Goal: Transaction & Acquisition: Apply for Financing

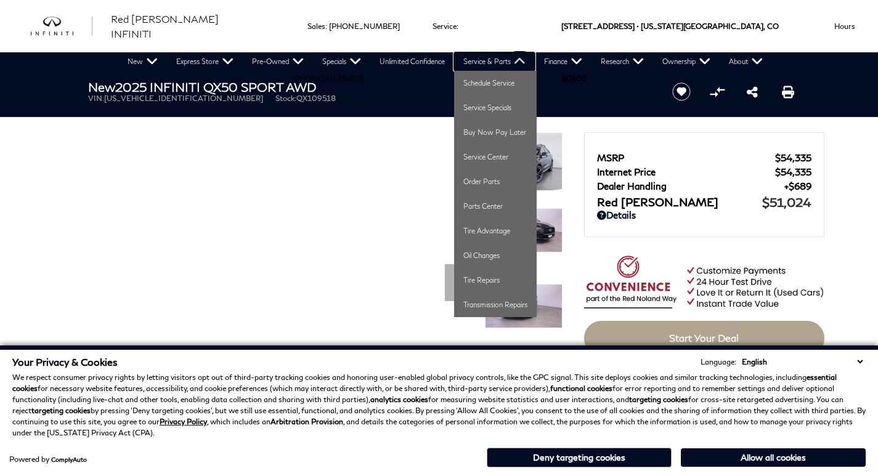
click at [500, 61] on link "Service & Parts" at bounding box center [494, 61] width 81 height 18
drag, startPoint x: 500, startPoint y: 61, endPoint x: 481, endPoint y: 127, distance: 68.8
click at [497, 66] on link "Service & Parts" at bounding box center [494, 61] width 81 height 18
click at [474, 181] on link "Order Parts" at bounding box center [495, 181] width 83 height 25
click at [476, 182] on link "Order Parts" at bounding box center [495, 181] width 83 height 25
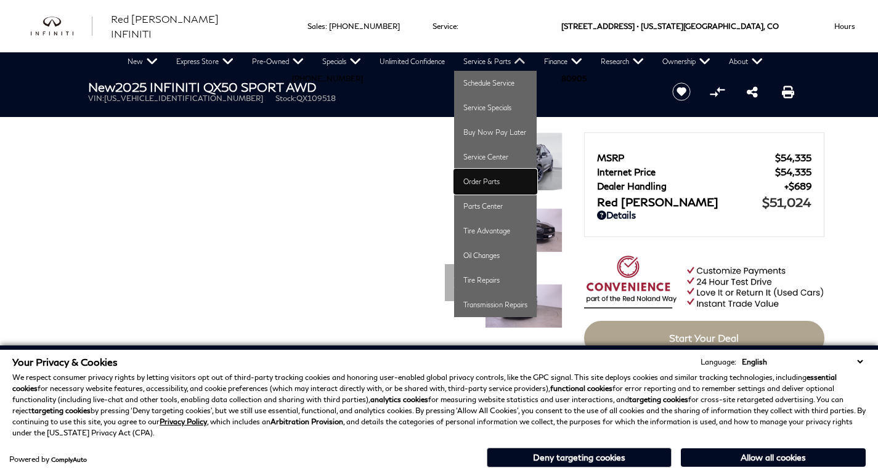
click at [476, 182] on link "Order Parts" at bounding box center [495, 181] width 83 height 25
drag, startPoint x: 476, startPoint y: 182, endPoint x: 491, endPoint y: 176, distance: 15.5
click at [491, 176] on link "Order Parts" at bounding box center [495, 181] width 83 height 25
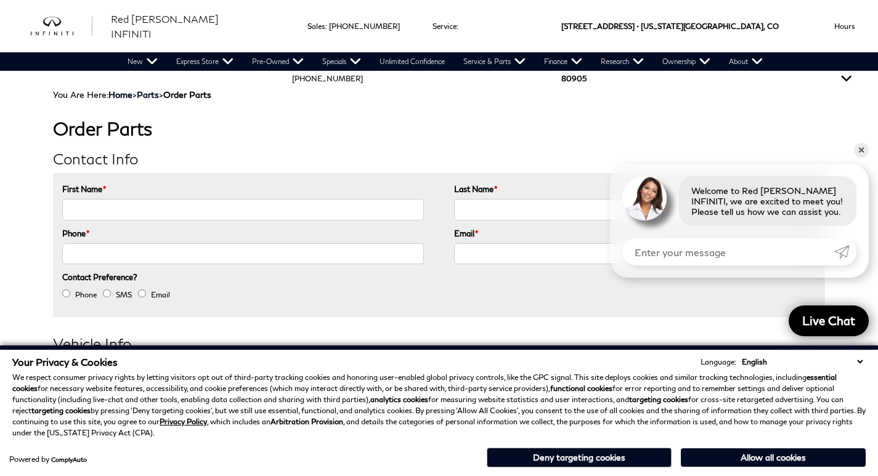
click at [610, 28] on div "[STREET_ADDRESS] • [US_STATE][GEOGRAPHIC_DATA], CO [GEOGRAPHIC_DATA] 80905" at bounding box center [683, 26] width 275 height 52
click at [609, 33] on div "[STREET_ADDRESS] • [US_STATE][GEOGRAPHIC_DATA], CO [GEOGRAPHIC_DATA] 80905" at bounding box center [683, 26] width 275 height 52
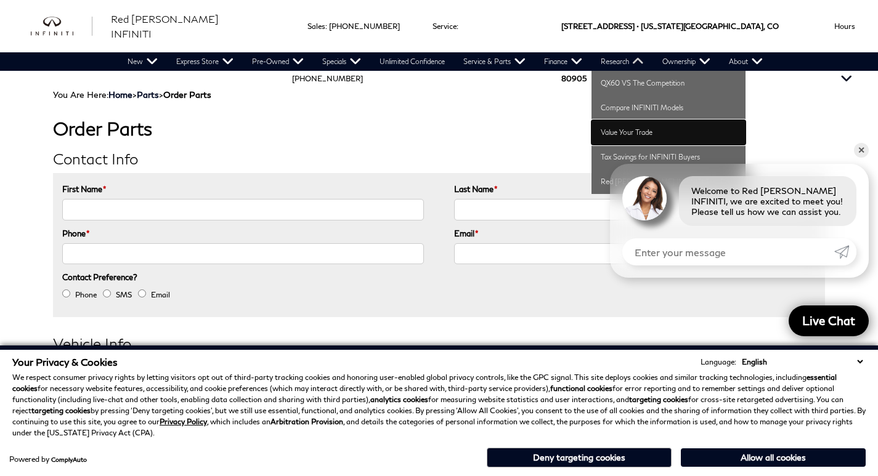
click at [657, 129] on link "Value Your Trade" at bounding box center [669, 132] width 154 height 25
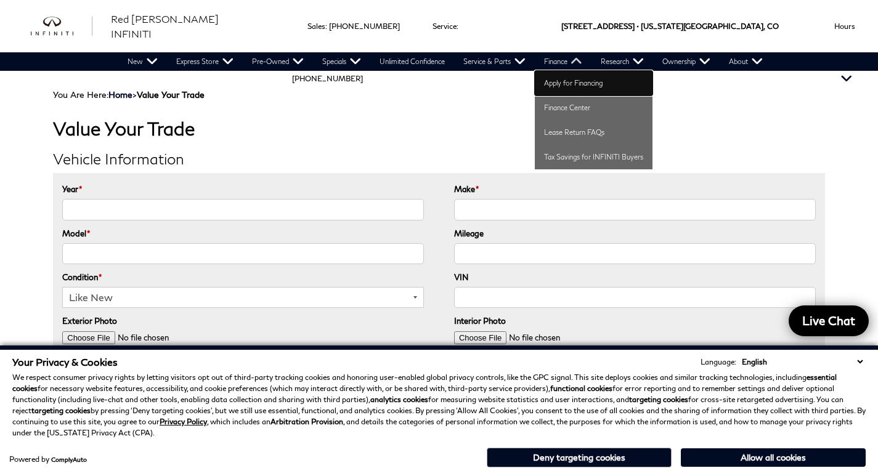
click at [556, 89] on link "Apply for Financing" at bounding box center [594, 83] width 118 height 25
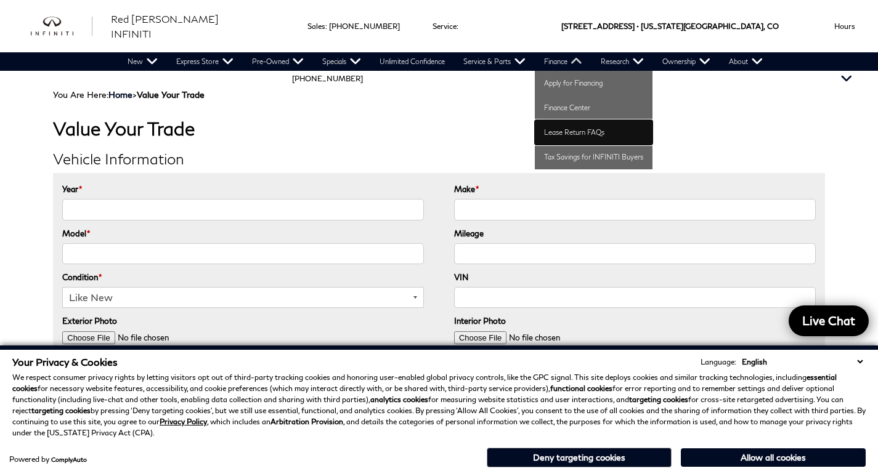
click at [581, 143] on link "Lease Return FAQs" at bounding box center [594, 132] width 118 height 25
drag, startPoint x: 581, startPoint y: 143, endPoint x: 575, endPoint y: 122, distance: 21.8
click at [579, 139] on link "Lease Return FAQs" at bounding box center [594, 132] width 118 height 25
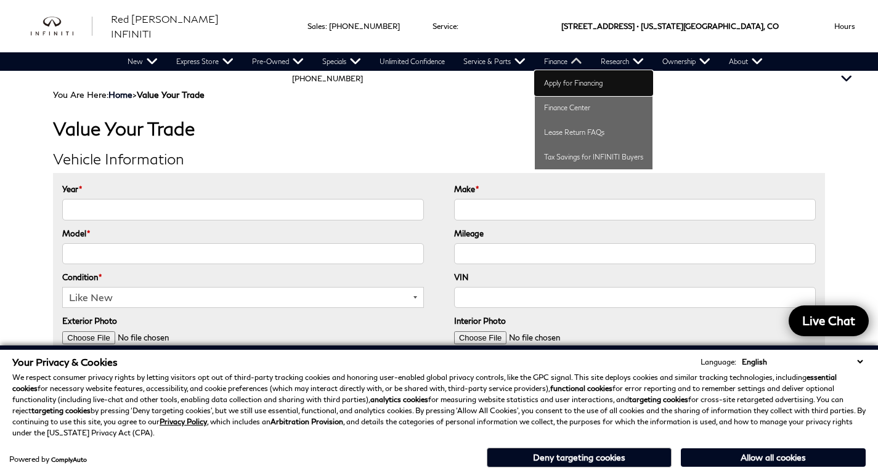
click at [597, 78] on link "Apply for Financing" at bounding box center [594, 83] width 118 height 25
click at [600, 79] on link "Apply for Financing" at bounding box center [594, 83] width 118 height 25
click at [600, 80] on link "Apply for Financing" at bounding box center [594, 83] width 118 height 25
click at [600, 81] on link "Apply for Financing" at bounding box center [594, 83] width 118 height 25
